Goal: Task Accomplishment & Management: Complete application form

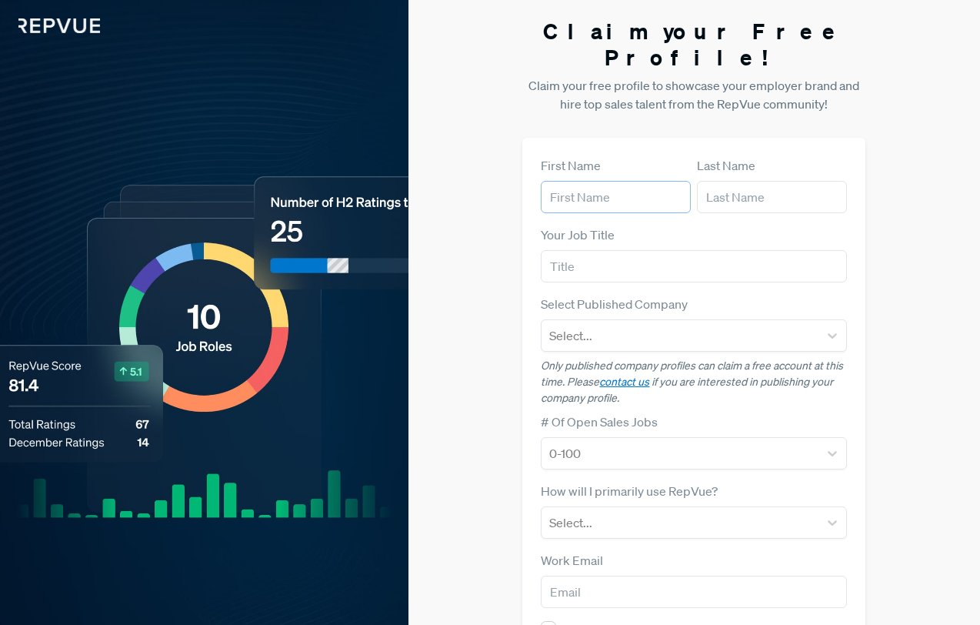
click at [576, 181] on input "text" at bounding box center [616, 197] width 150 height 32
type input "[PERSON_NAME]"
type input "Account Executive"
type input "r"
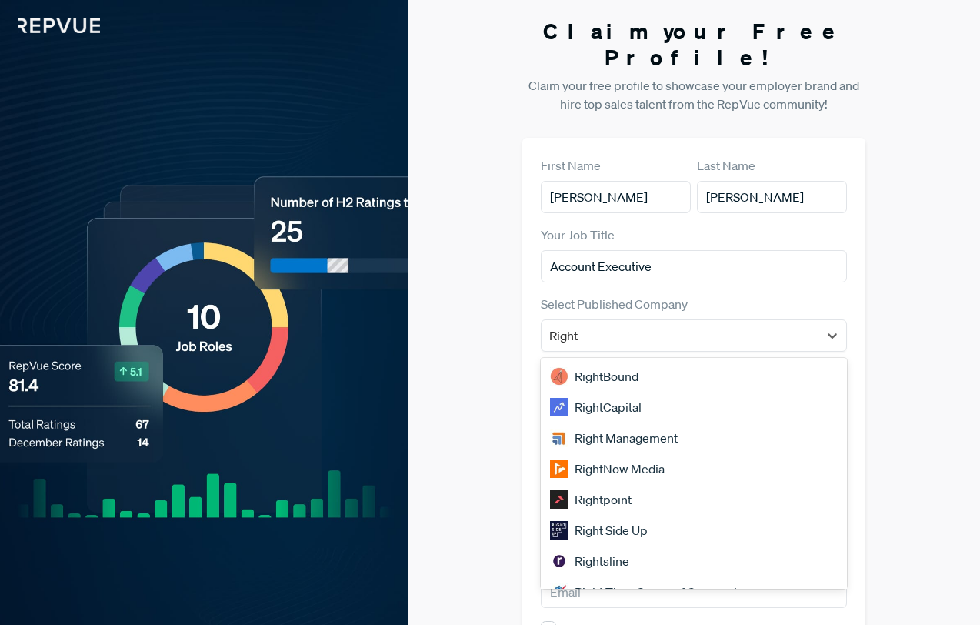
type input "Rightw"
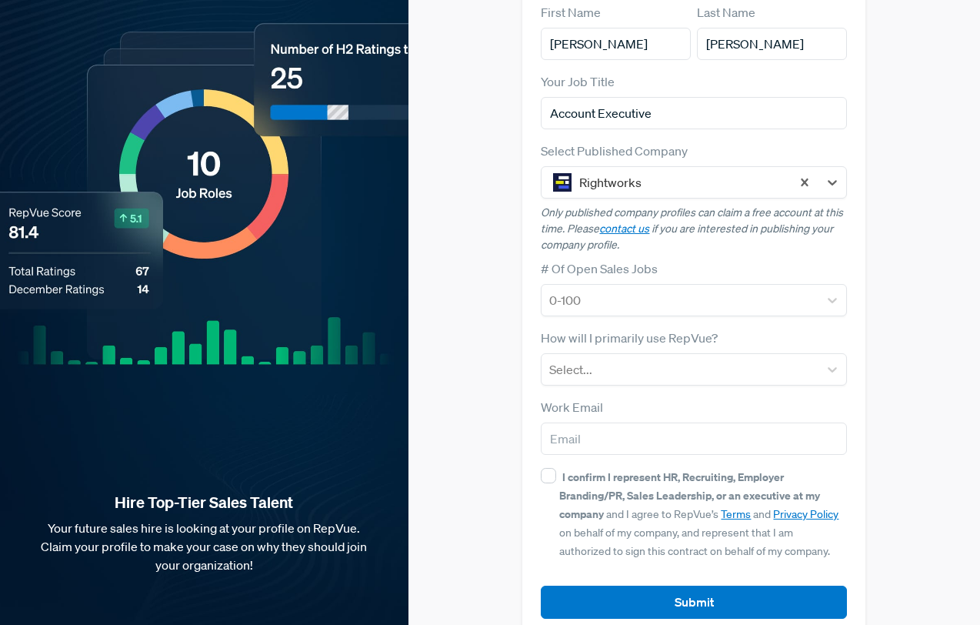
scroll to position [158, 0]
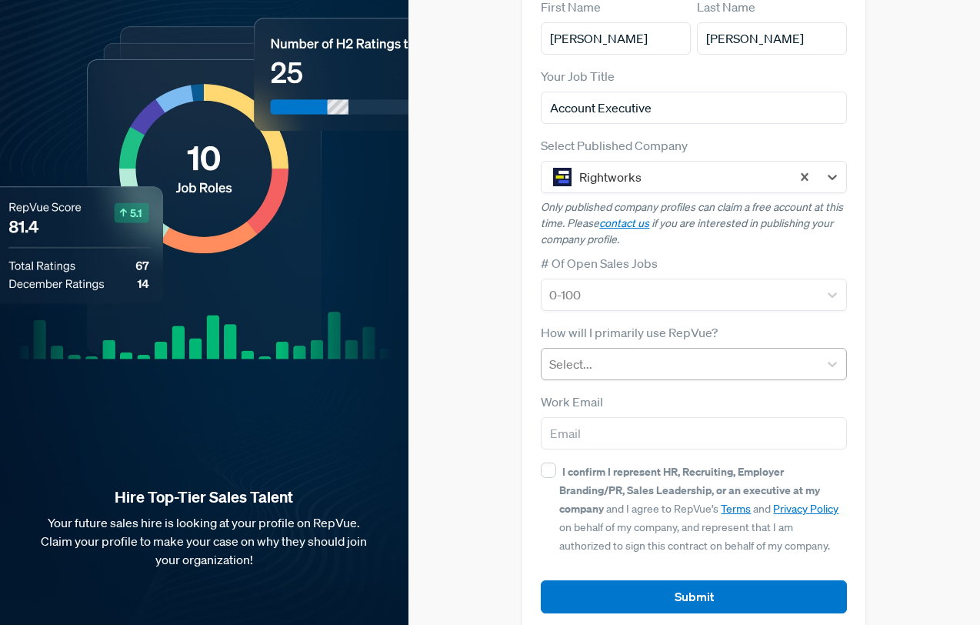
click at [694, 353] on div at bounding box center [680, 364] width 262 height 22
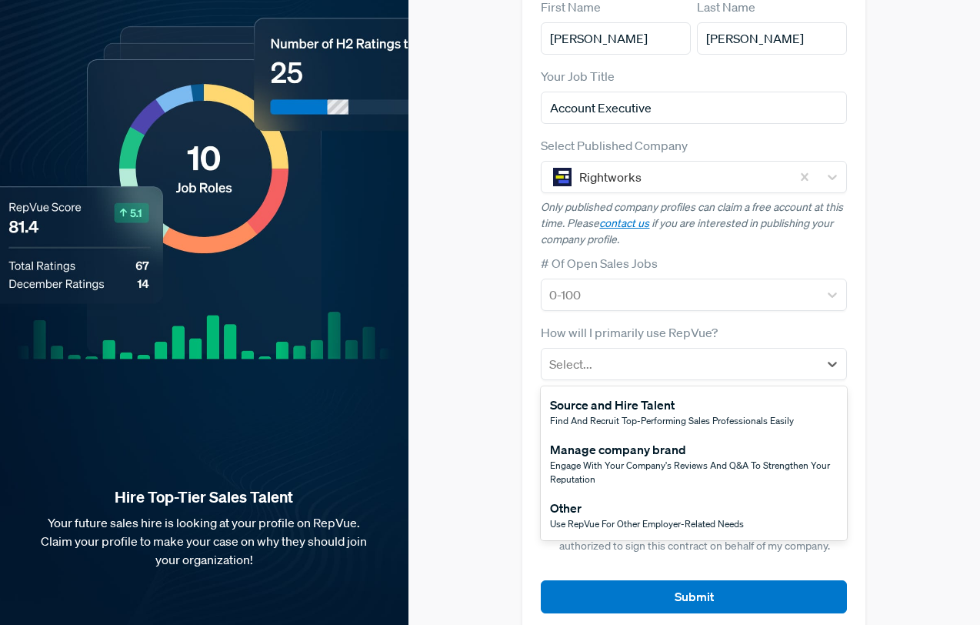
click at [657, 395] on div "Source and Hire Talent" at bounding box center [672, 404] width 244 height 18
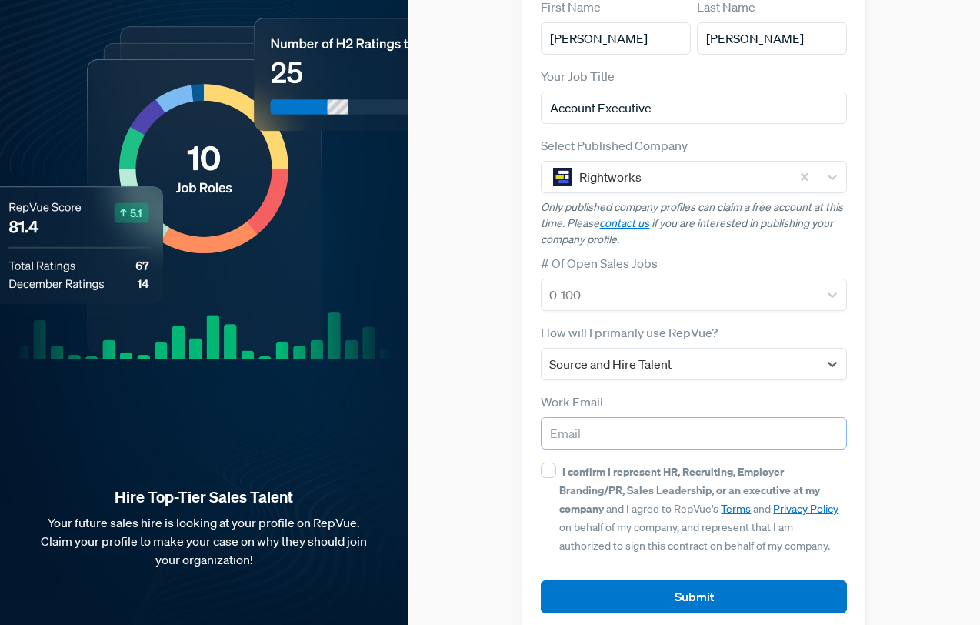
click at [650, 417] on input "email" at bounding box center [694, 433] width 306 height 32
click at [554, 462] on input "I confirm I represent HR, Recruiting, Employer Branding/PR, Sales Leadership, o…" at bounding box center [548, 469] width 15 height 15
checkbox input "true"
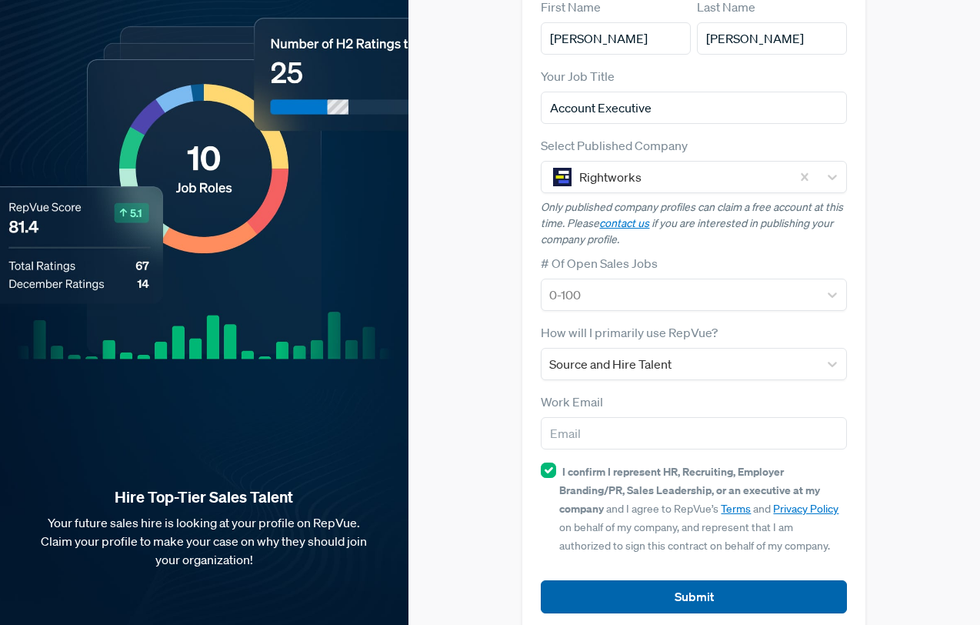
click at [657, 581] on button "Submit" at bounding box center [694, 596] width 306 height 33
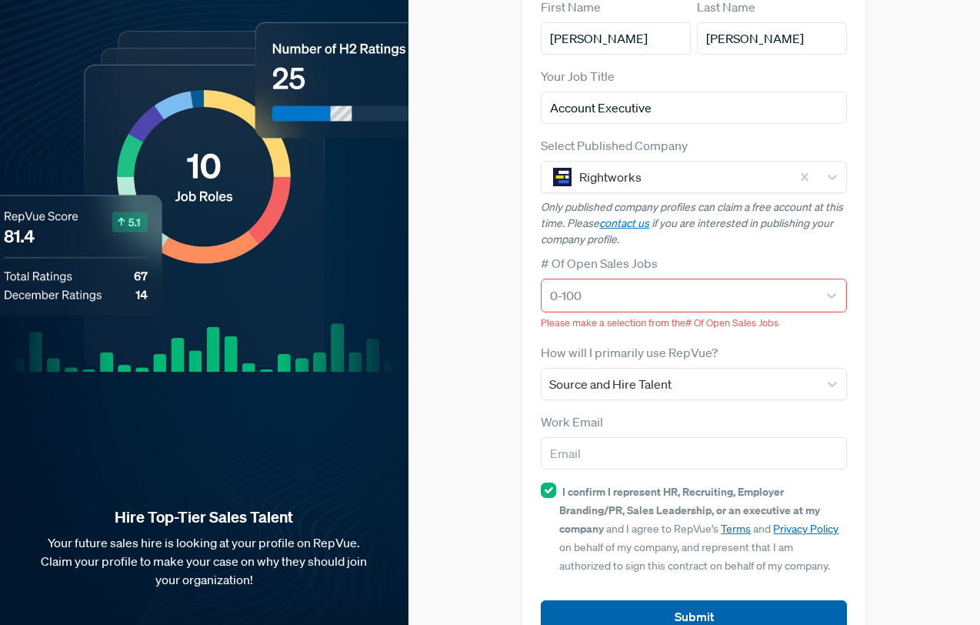
scroll to position [178, 0]
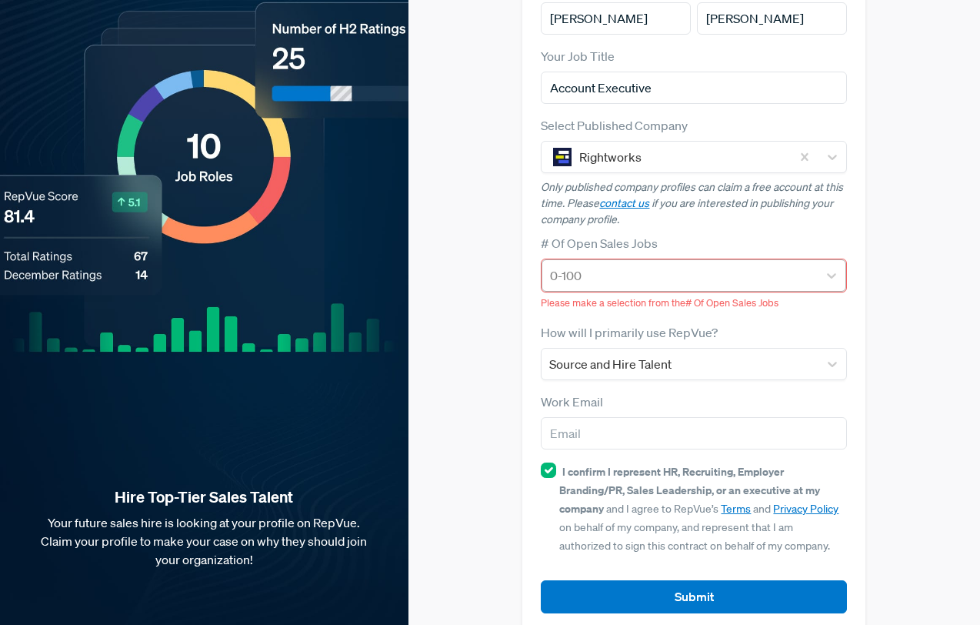
click at [652, 265] on div at bounding box center [680, 276] width 260 height 22
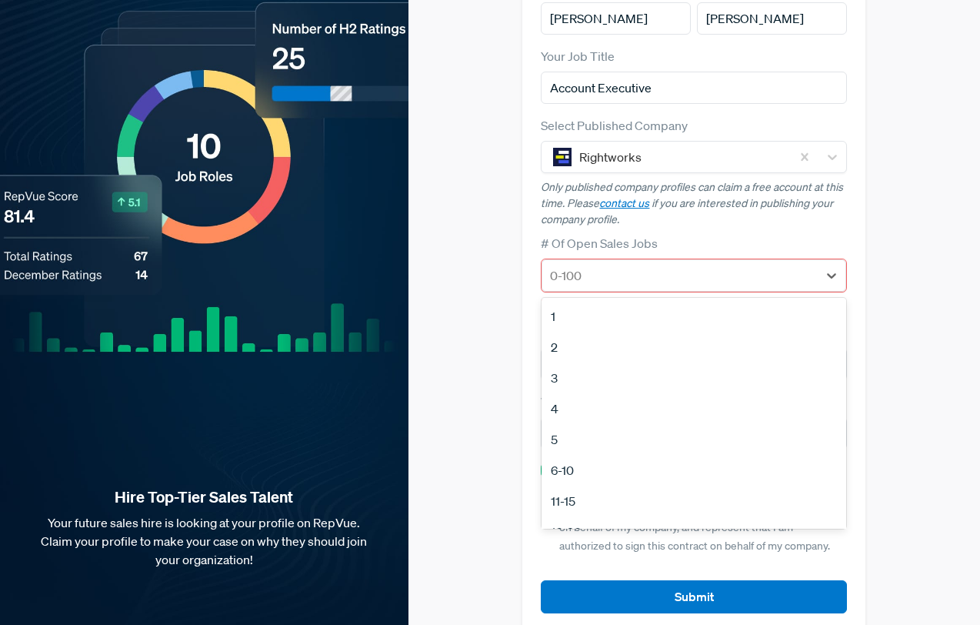
click at [609, 485] on div "11-15" at bounding box center [693, 500] width 305 height 31
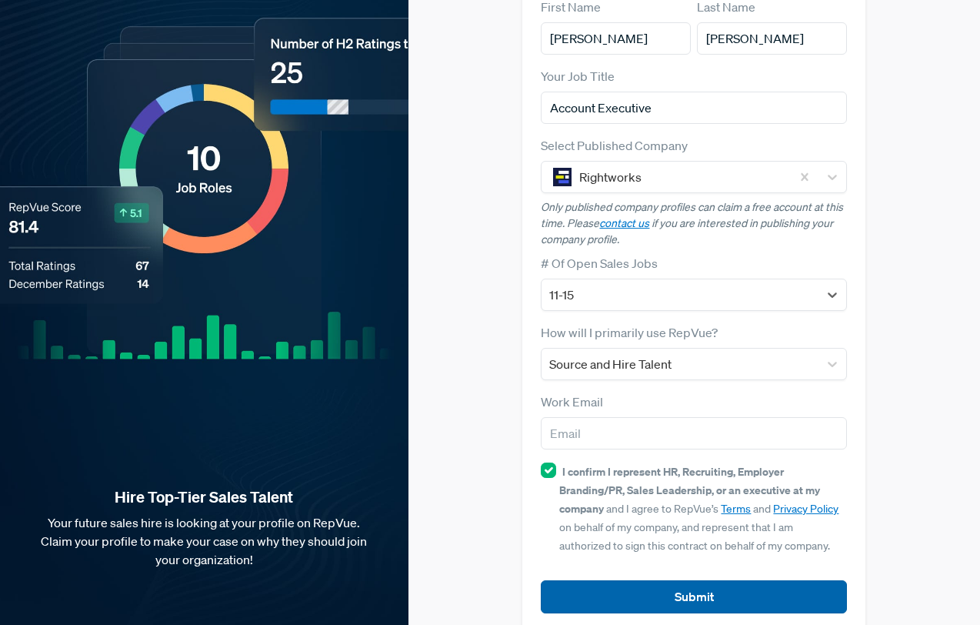
click at [768, 580] on button "Submit" at bounding box center [694, 596] width 306 height 33
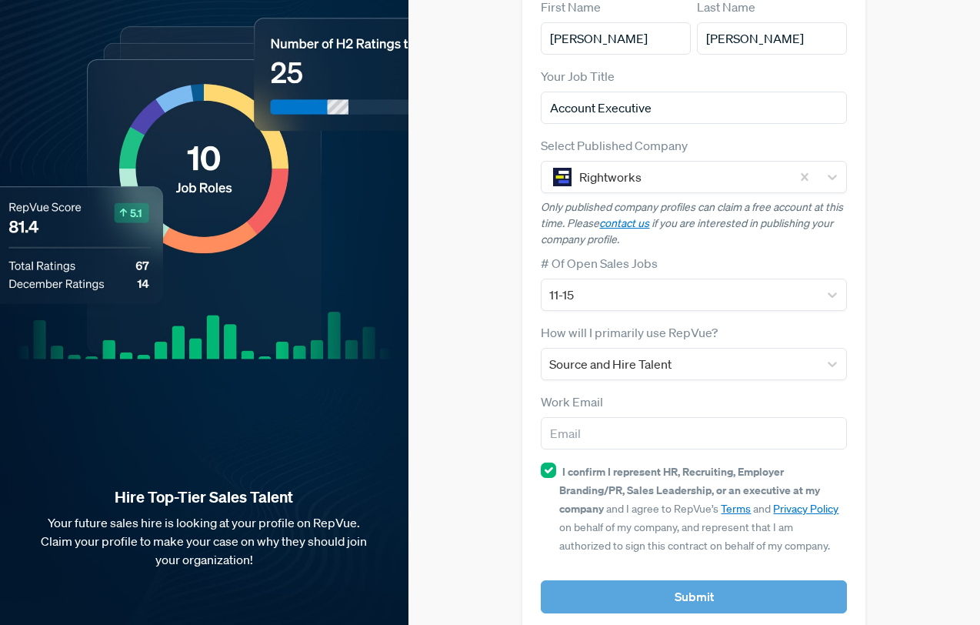
scroll to position [177, 0]
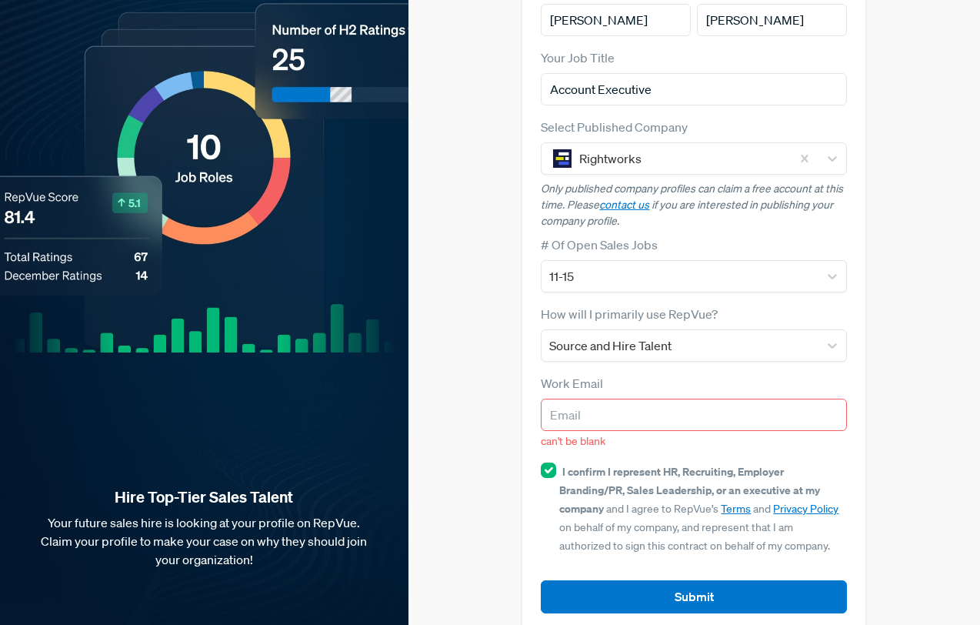
click at [570, 398] on input "email" at bounding box center [694, 414] width 306 height 32
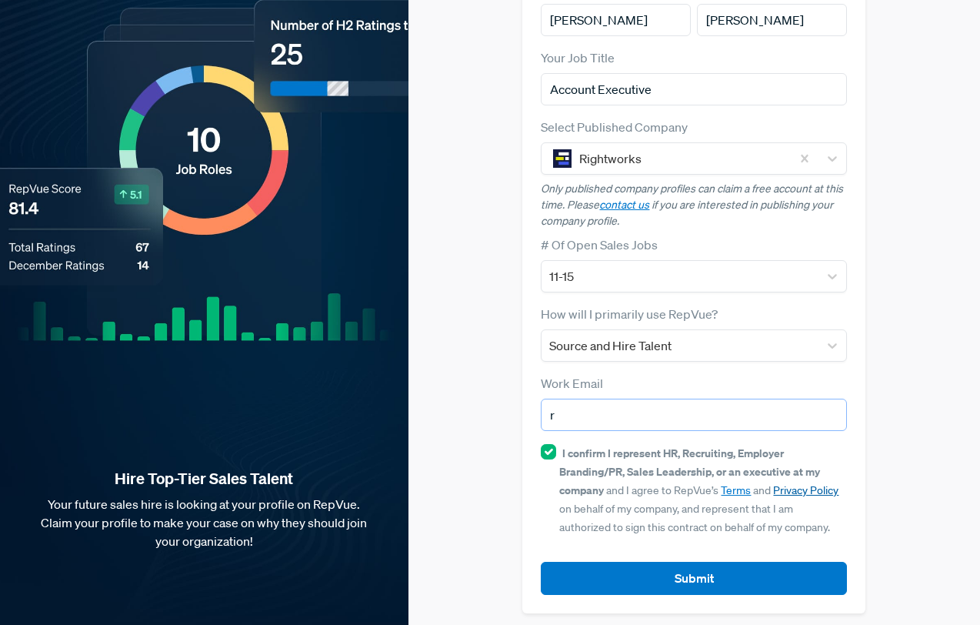
scroll to position [158, 0]
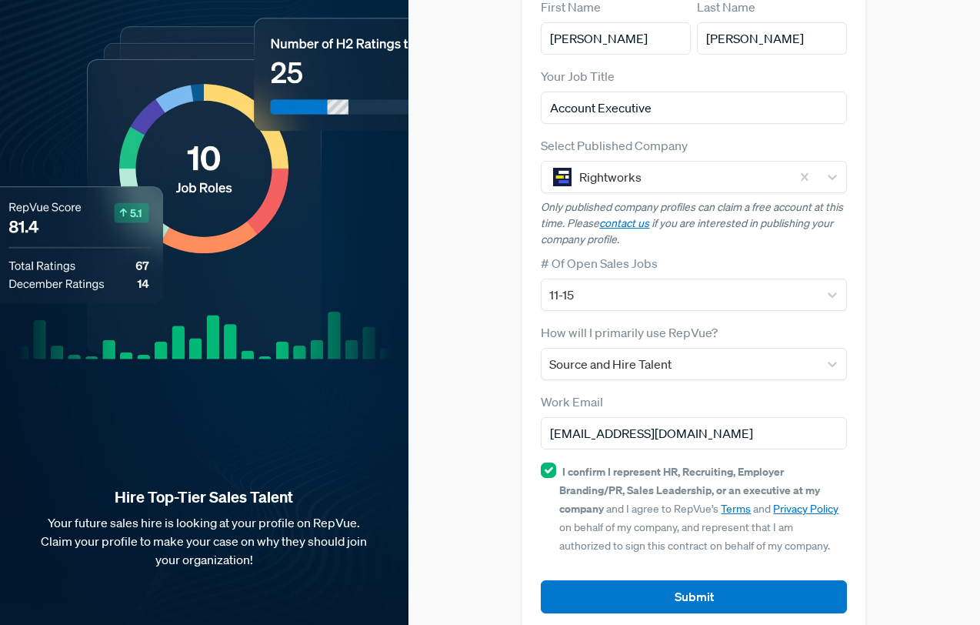
click at [767, 580] on button "Submit" at bounding box center [694, 596] width 306 height 33
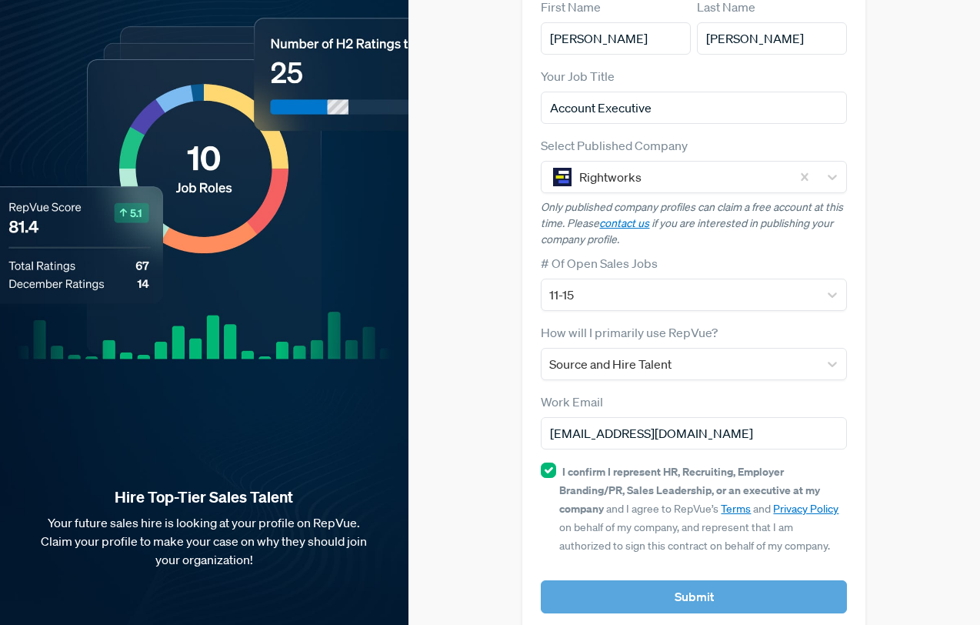
scroll to position [177, 0]
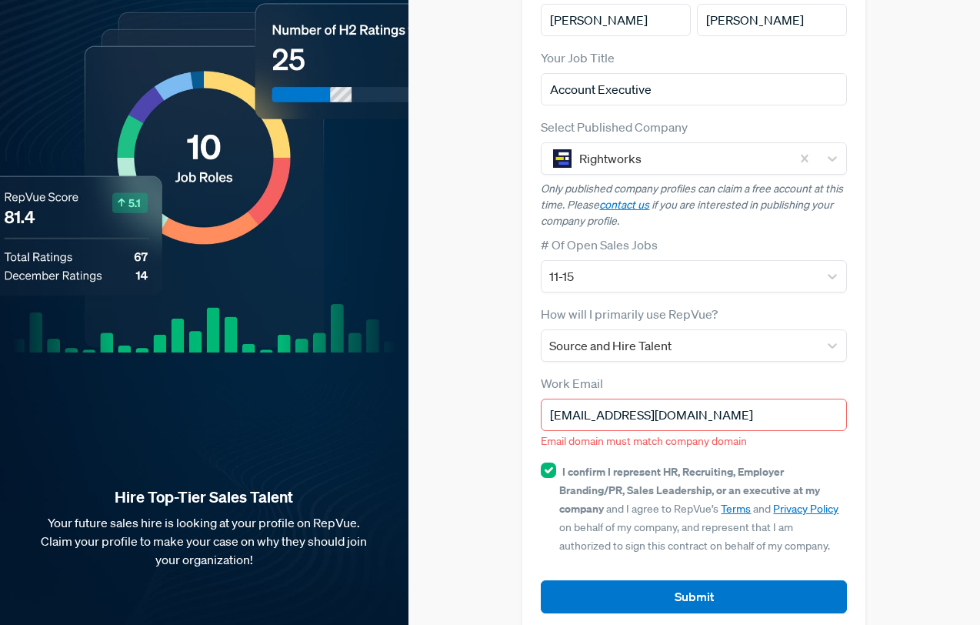
drag, startPoint x: 715, startPoint y: 388, endPoint x: 521, endPoint y: 354, distance: 196.9
click at [522, 354] on div "First Name [PERSON_NAME] Last Name [PERSON_NAME] Your Job Title Account Executi…" at bounding box center [693, 296] width 343 height 671
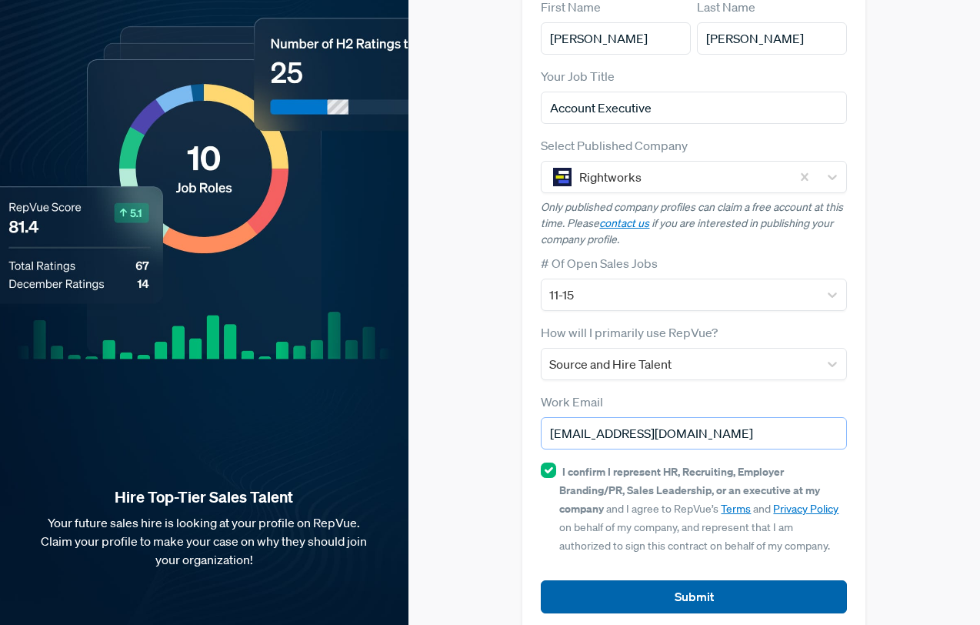
type input "[EMAIL_ADDRESS][DOMAIN_NAME]"
click at [658, 580] on button "Submit" at bounding box center [694, 596] width 306 height 33
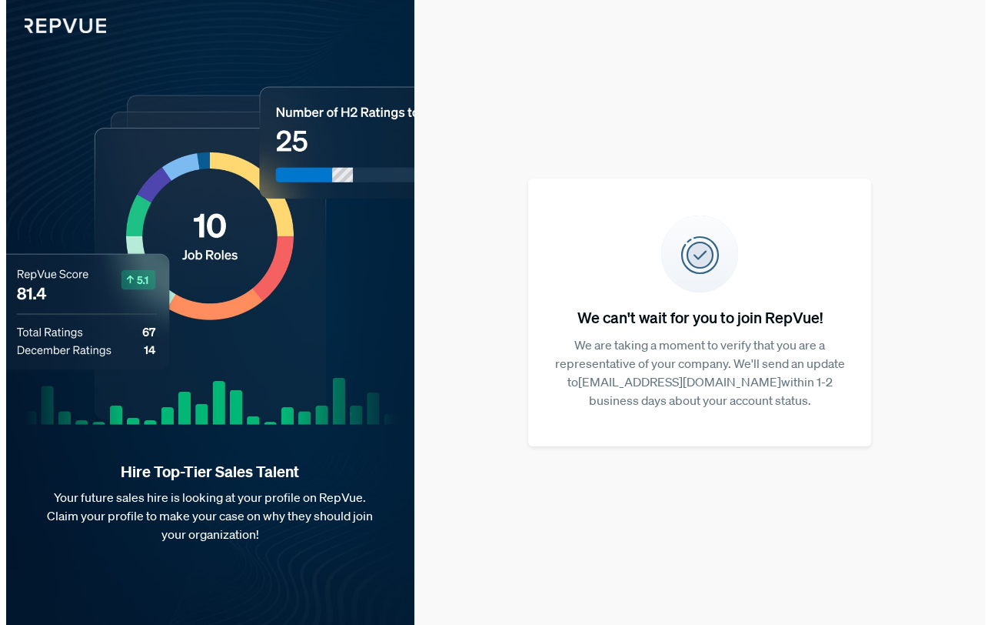
scroll to position [0, 0]
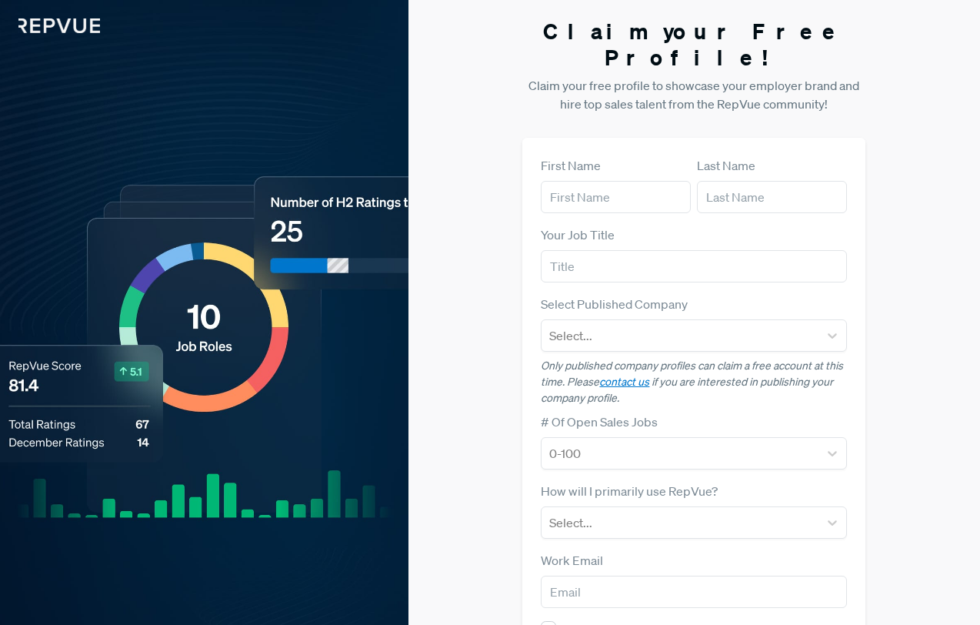
scroll to position [158, 0]
